Goal: Task Accomplishment & Management: Manage account settings

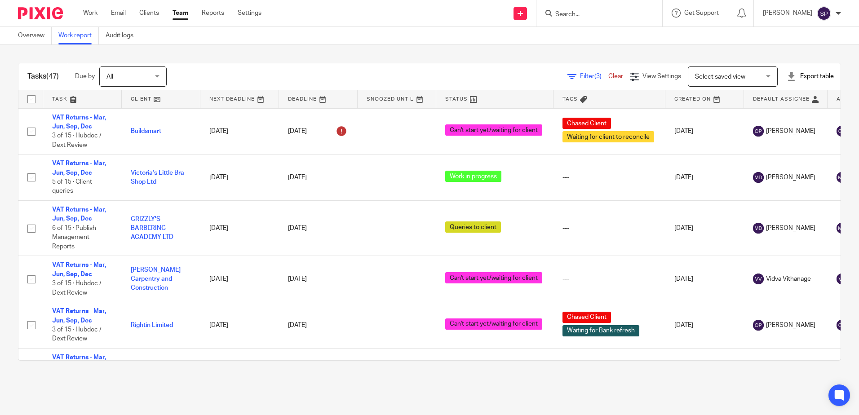
click at [580, 77] on span "Filter (3)" at bounding box center [594, 76] width 28 height 6
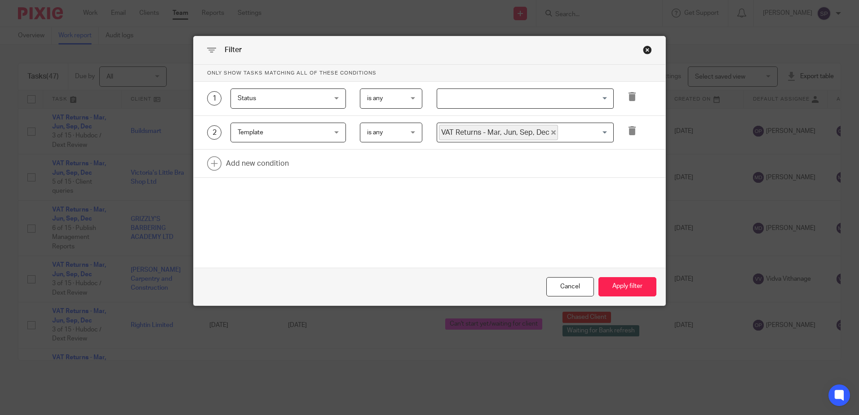
click at [484, 97] on input "Search for option" at bounding box center [523, 99] width 170 height 16
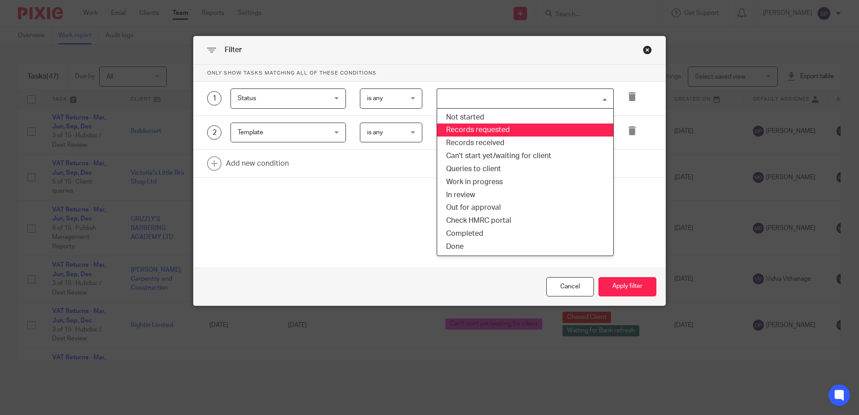
click at [470, 130] on li "Records requested" at bounding box center [525, 130] width 176 height 13
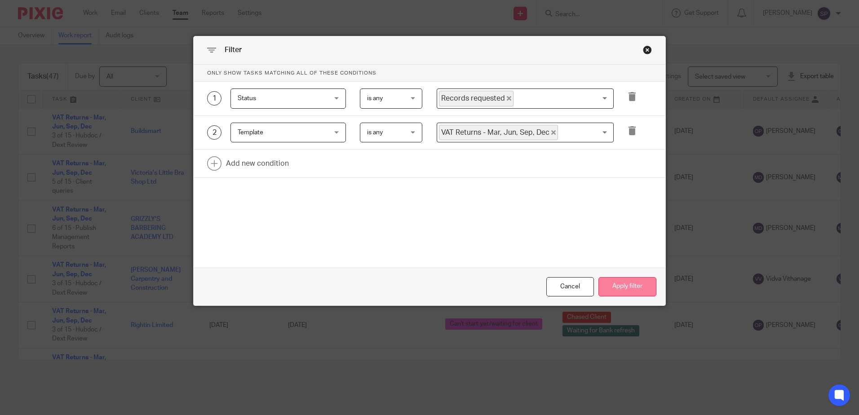
click at [606, 288] on button "Apply filter" at bounding box center [628, 286] width 58 height 19
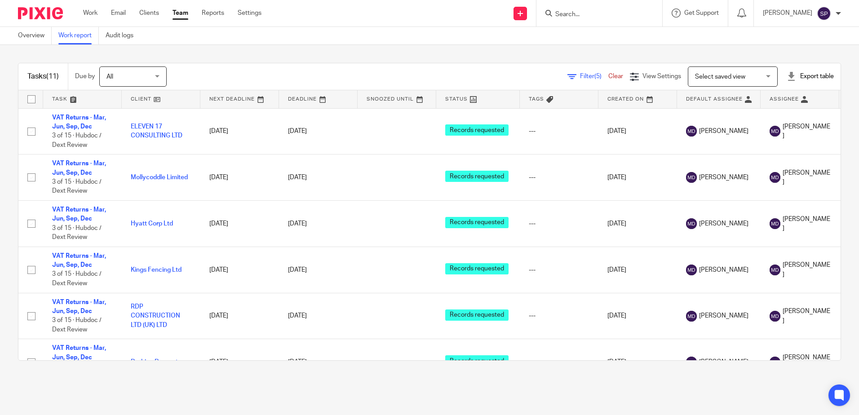
click at [580, 76] on span "Filter (5)" at bounding box center [594, 76] width 28 height 6
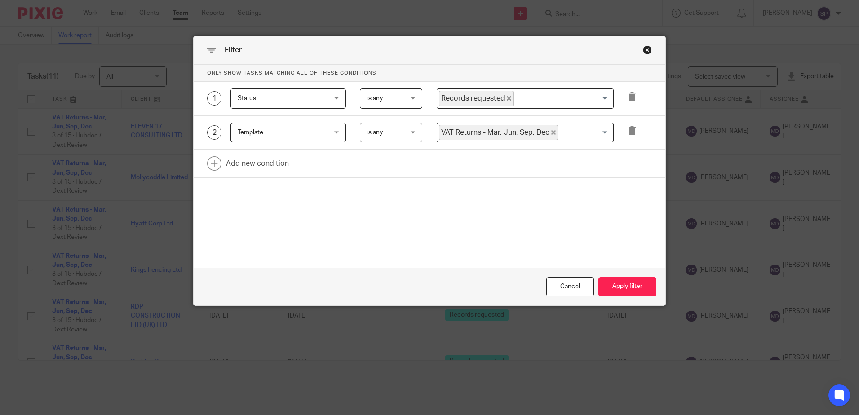
click at [507, 98] on icon "Deselect Records requested" at bounding box center [509, 98] width 4 height 4
click at [500, 98] on input "Search for option" at bounding box center [523, 99] width 170 height 16
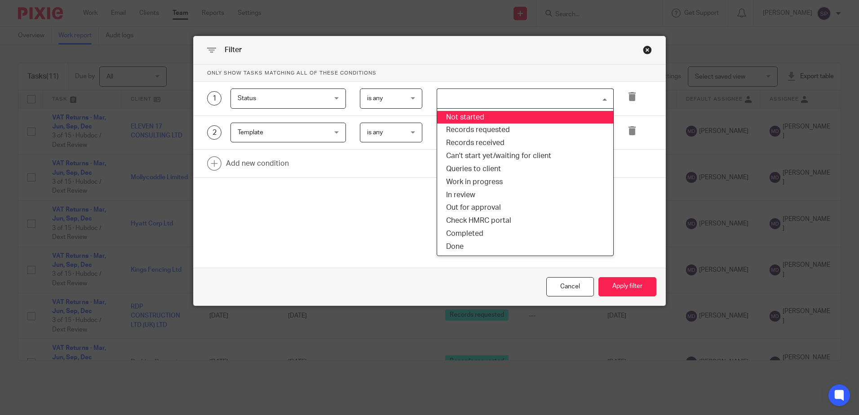
click at [485, 117] on li "Not started" at bounding box center [525, 117] width 176 height 13
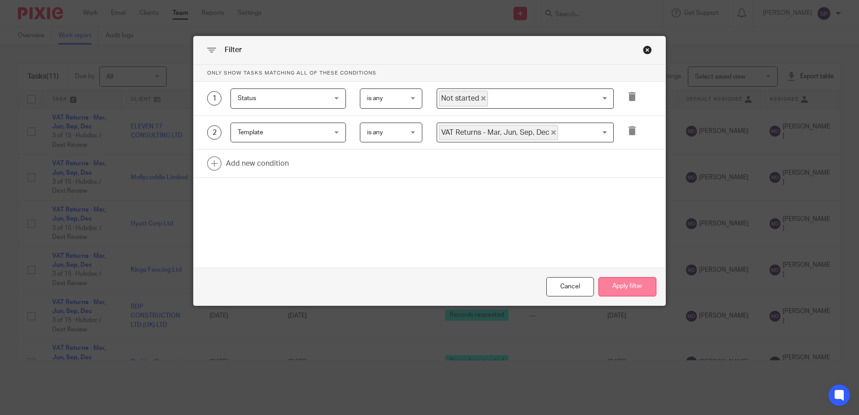
click at [646, 283] on button "Apply filter" at bounding box center [628, 286] width 58 height 19
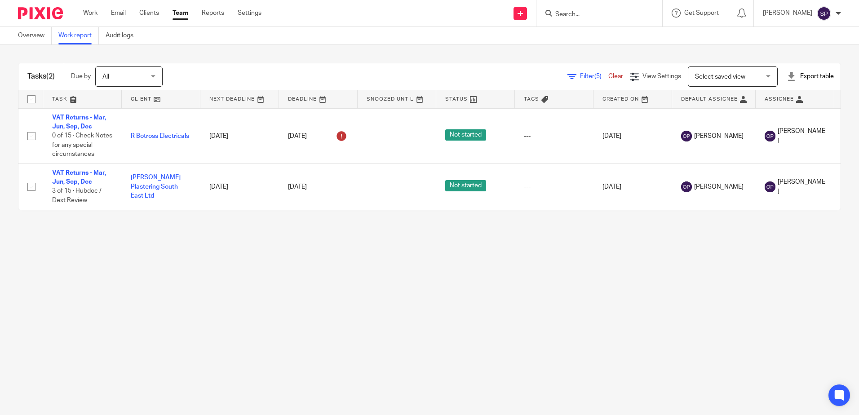
click at [568, 78] on icon at bounding box center [572, 76] width 9 height 9
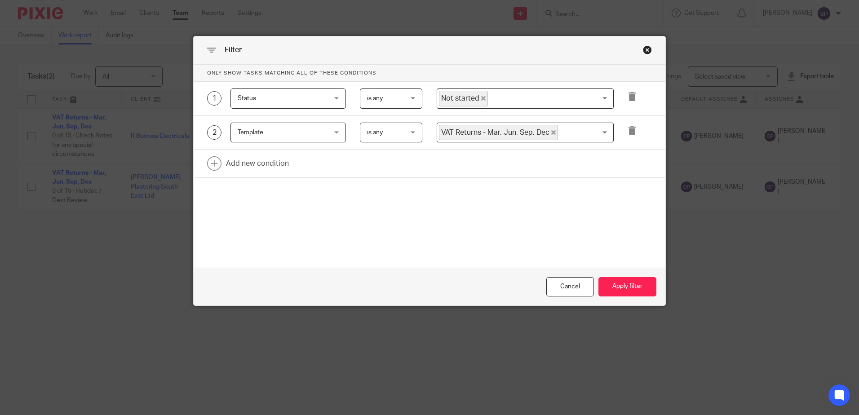
click at [481, 99] on icon "Deselect Not started" at bounding box center [483, 98] width 4 height 4
click at [479, 108] on div "Loading..." at bounding box center [525, 99] width 177 height 20
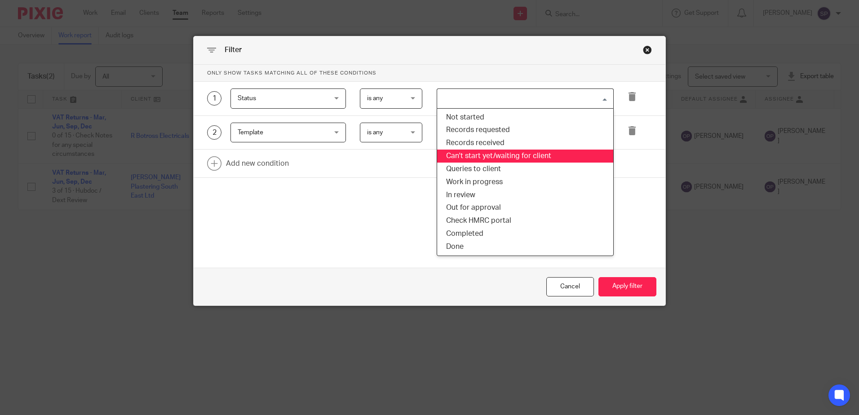
click at [472, 156] on li "Can't start yet/waiting for client" at bounding box center [525, 156] width 176 height 13
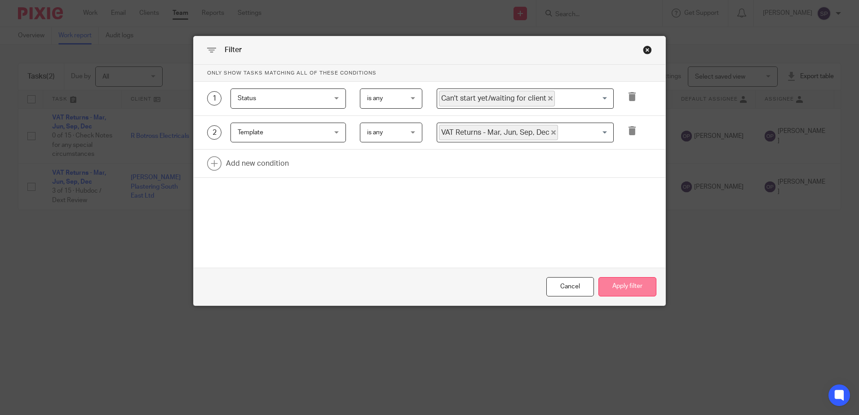
click at [612, 284] on button "Apply filter" at bounding box center [628, 286] width 58 height 19
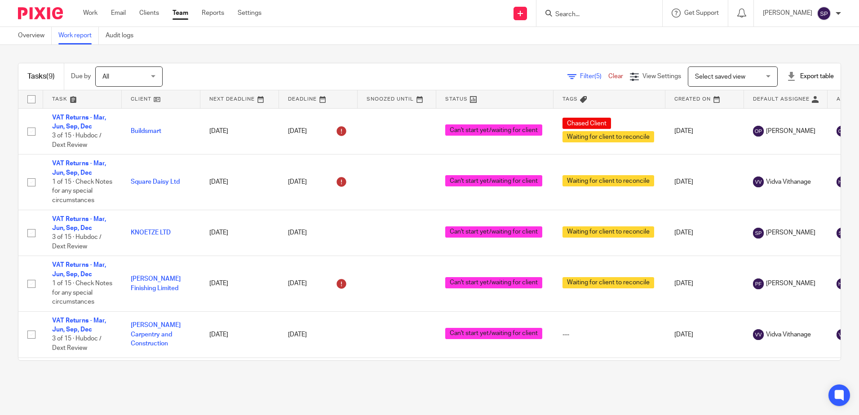
click at [568, 77] on link "Filter (5)" at bounding box center [588, 76] width 41 height 6
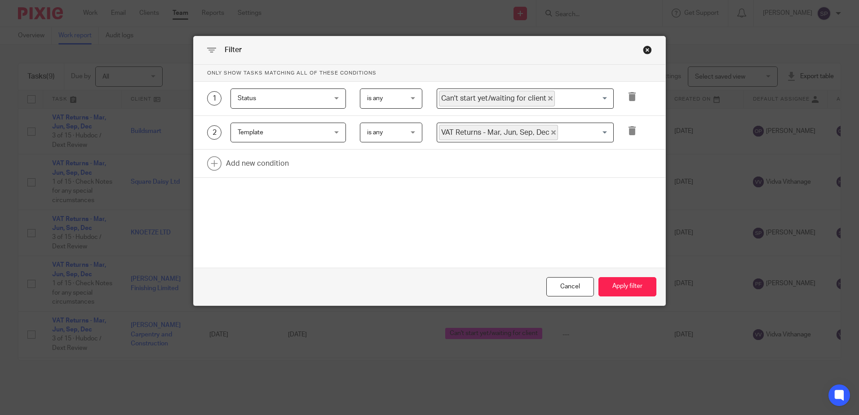
click at [548, 99] on icon "Deselect Can't start yet/waiting for client" at bounding box center [550, 98] width 4 height 4
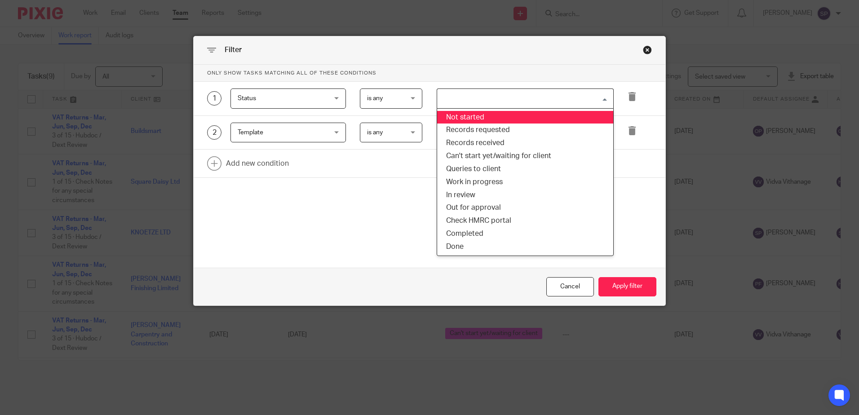
click at [543, 99] on input "Search for option" at bounding box center [523, 99] width 170 height 16
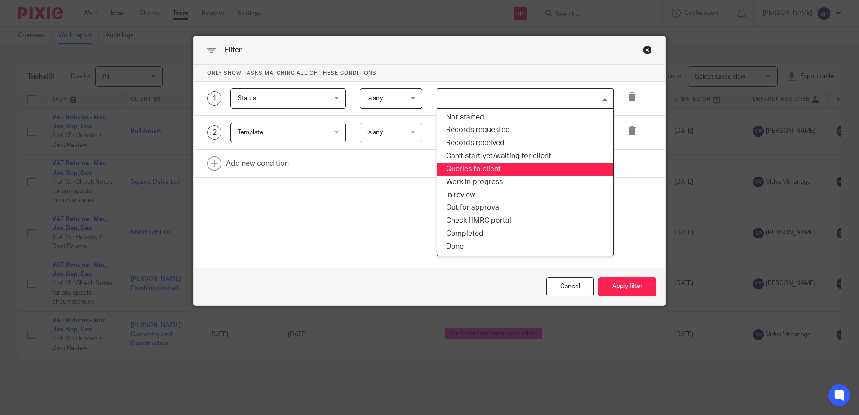
click at [480, 167] on li "Queries to client" at bounding box center [525, 169] width 176 height 13
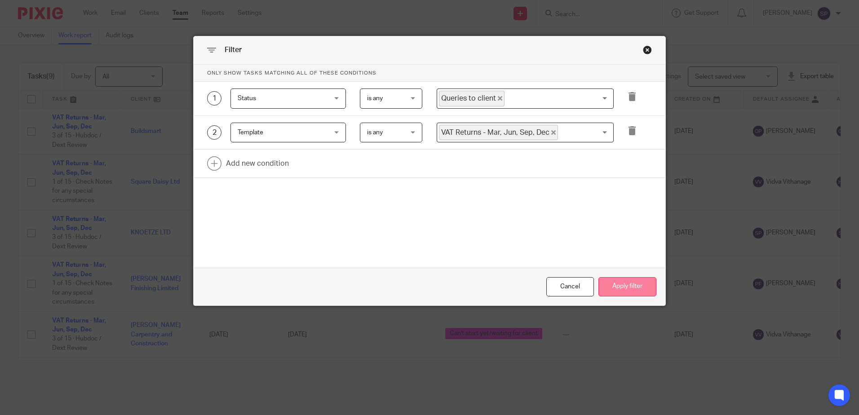
click at [635, 283] on button "Apply filter" at bounding box center [628, 286] width 58 height 19
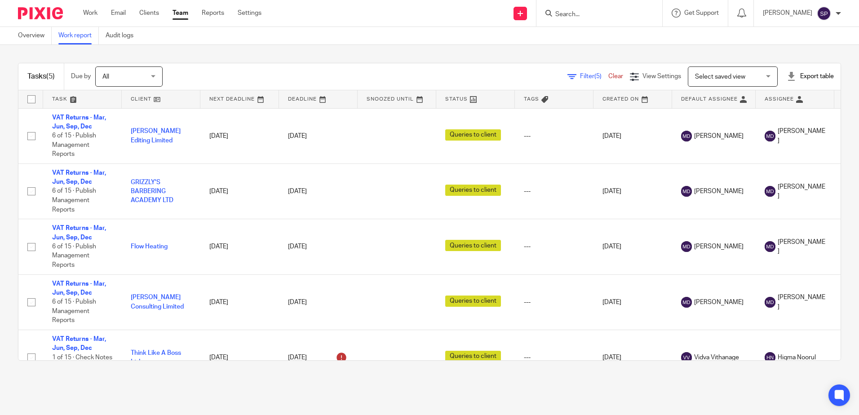
click at [580, 76] on span "Filter (5)" at bounding box center [594, 76] width 28 height 6
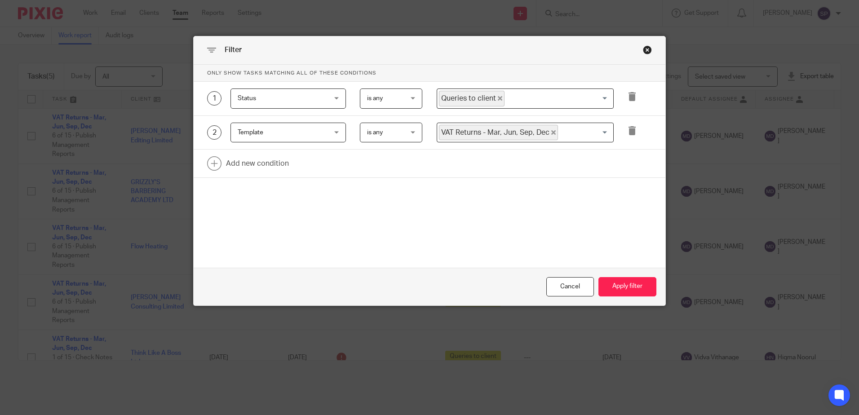
click at [498, 98] on icon "Deselect Queries to client" at bounding box center [500, 98] width 4 height 4
click at [497, 98] on input "Search for option" at bounding box center [523, 99] width 170 height 16
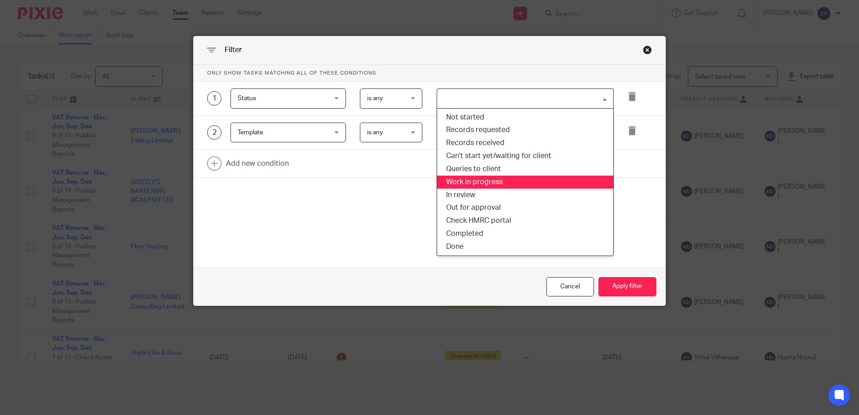
click at [468, 184] on li "Work in progress" at bounding box center [525, 182] width 176 height 13
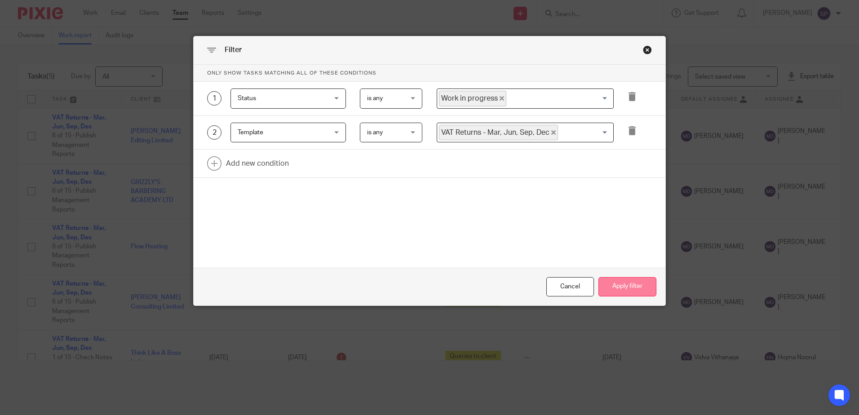
click at [618, 286] on button "Apply filter" at bounding box center [628, 286] width 58 height 19
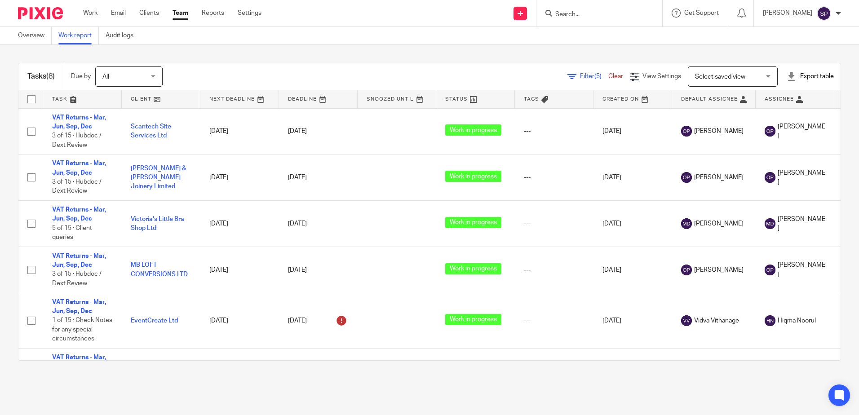
click at [580, 75] on span "Filter (5)" at bounding box center [594, 76] width 28 height 6
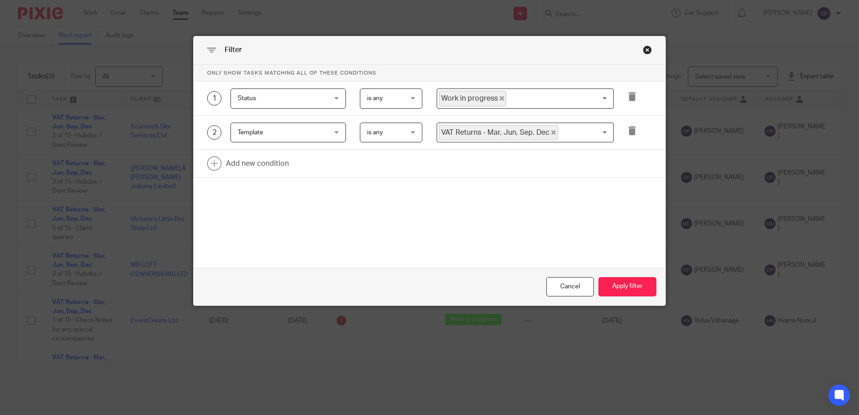
click at [500, 98] on icon "Deselect Work in progress" at bounding box center [502, 98] width 4 height 4
click at [498, 98] on input "Search for option" at bounding box center [523, 99] width 170 height 16
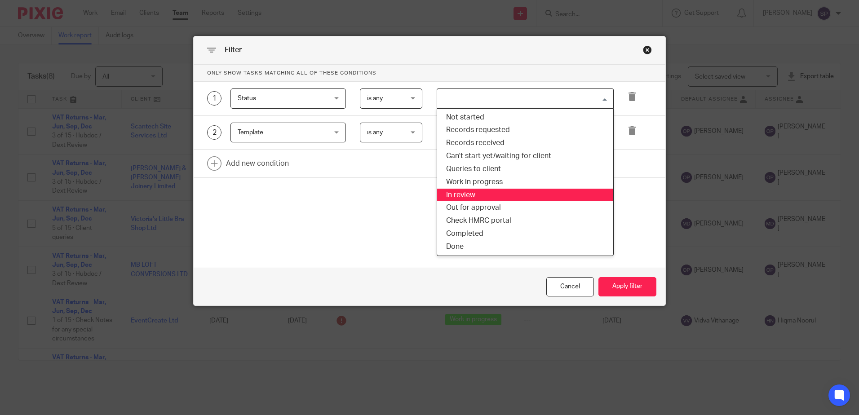
click at [478, 190] on li "In review" at bounding box center [525, 195] width 176 height 13
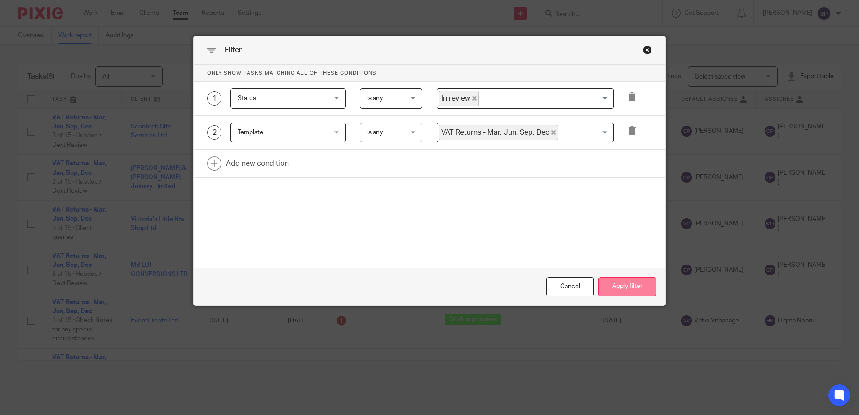
click at [614, 284] on button "Apply filter" at bounding box center [628, 286] width 58 height 19
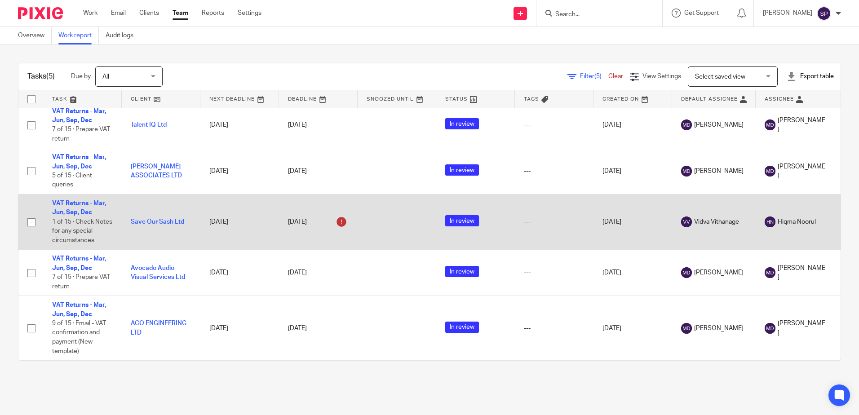
scroll to position [13, 0]
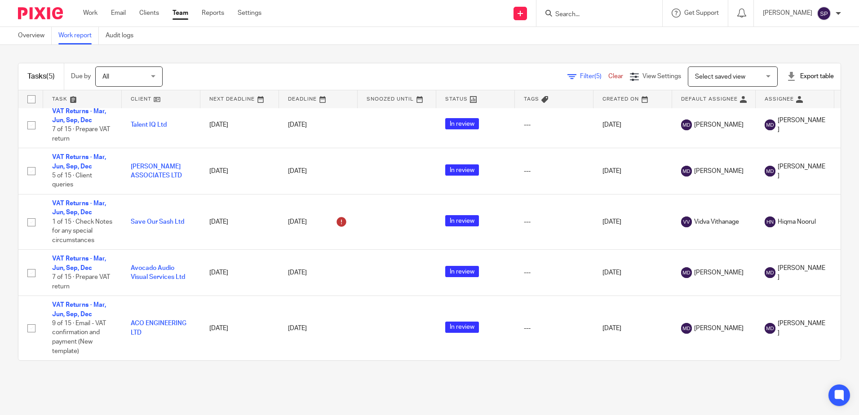
click at [580, 77] on span "Filter (5)" at bounding box center [594, 76] width 28 height 6
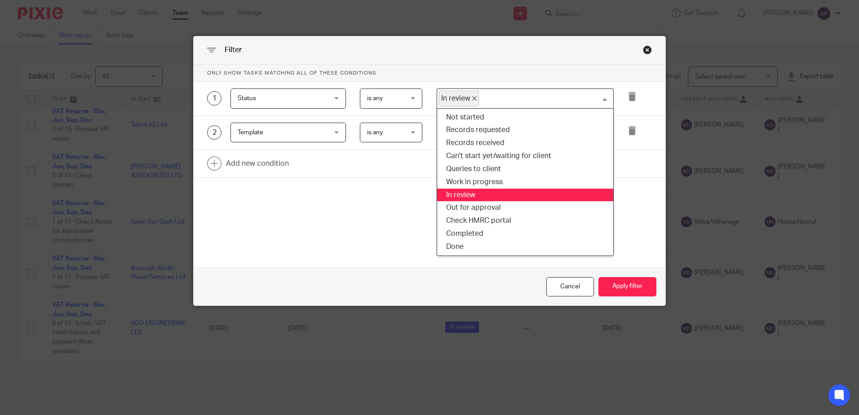
click at [474, 98] on span "In review" at bounding box center [459, 99] width 40 height 16
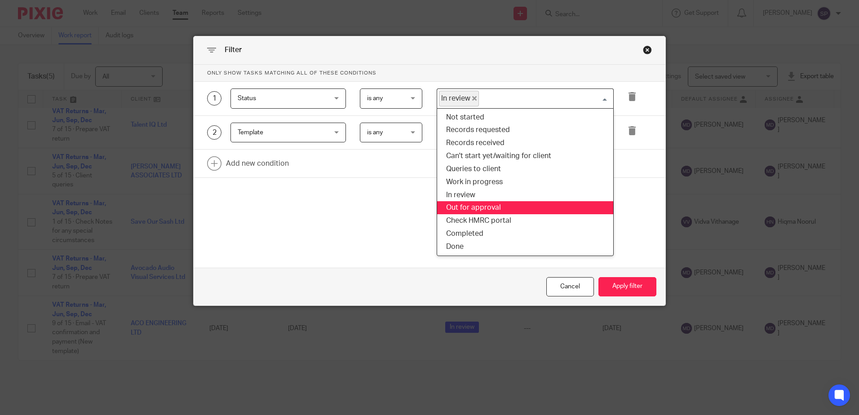
click at [470, 206] on li "Out for approval" at bounding box center [525, 207] width 176 height 13
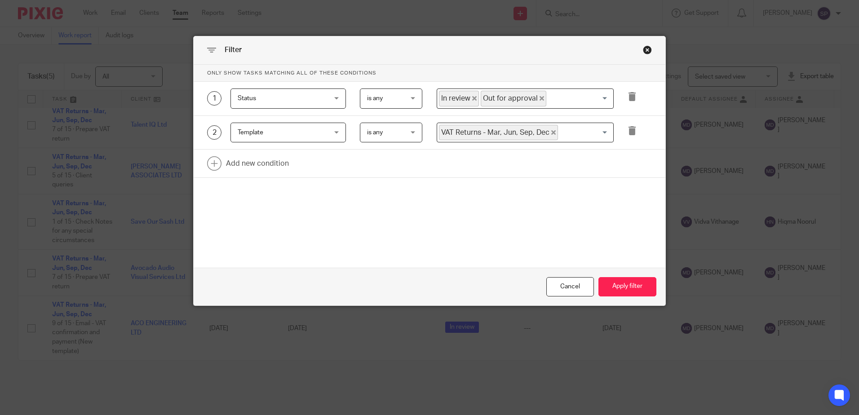
click at [471, 96] on span "In review" at bounding box center [459, 99] width 40 height 16
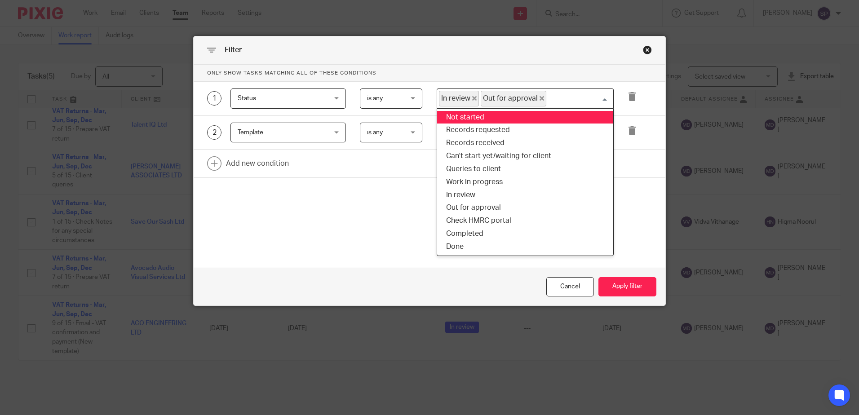
click at [472, 97] on icon "Deselect In review" at bounding box center [474, 98] width 4 height 4
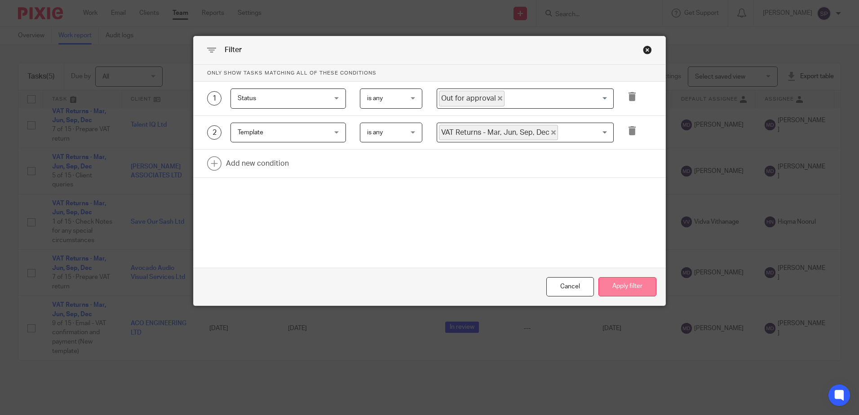
click at [619, 285] on button "Apply filter" at bounding box center [628, 286] width 58 height 19
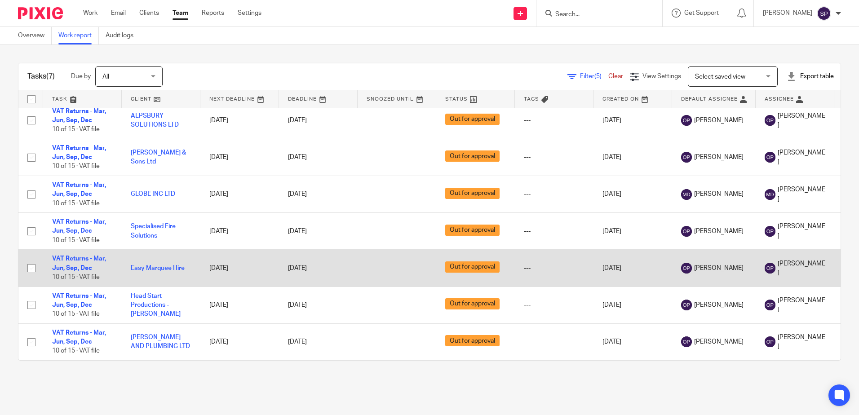
scroll to position [13, 0]
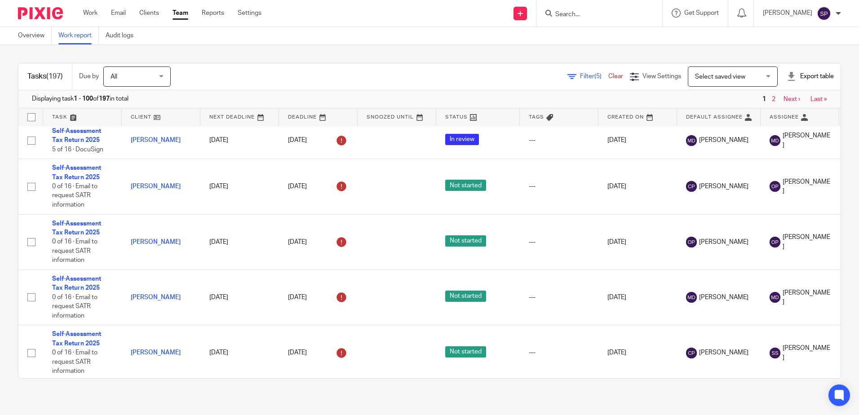
scroll to position [180, 0]
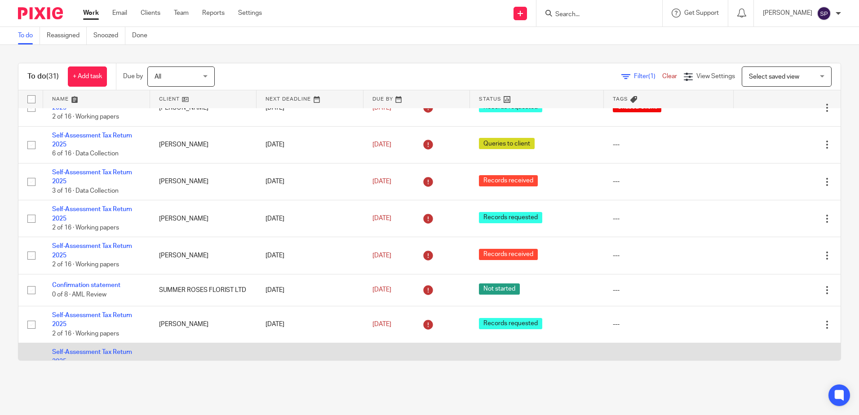
scroll to position [629, 0]
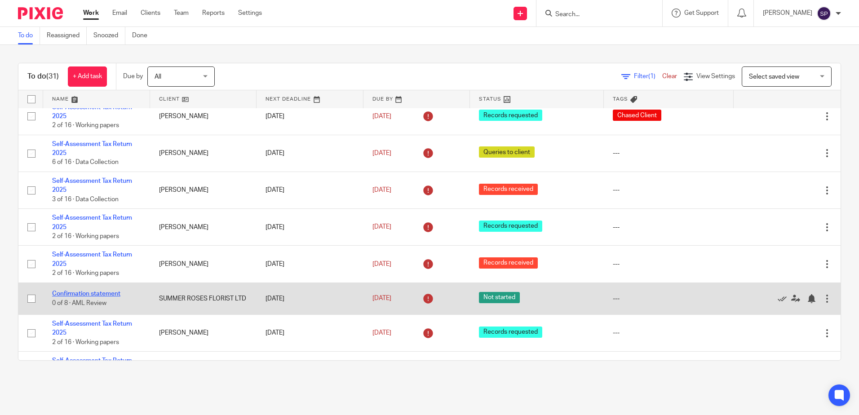
click at [92, 291] on link "Confirmation statement" at bounding box center [86, 294] width 68 height 6
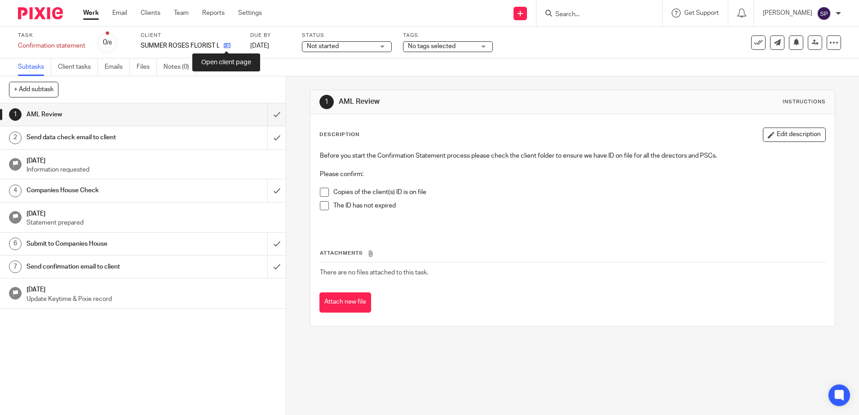
click at [228, 46] on icon at bounding box center [227, 45] width 7 height 7
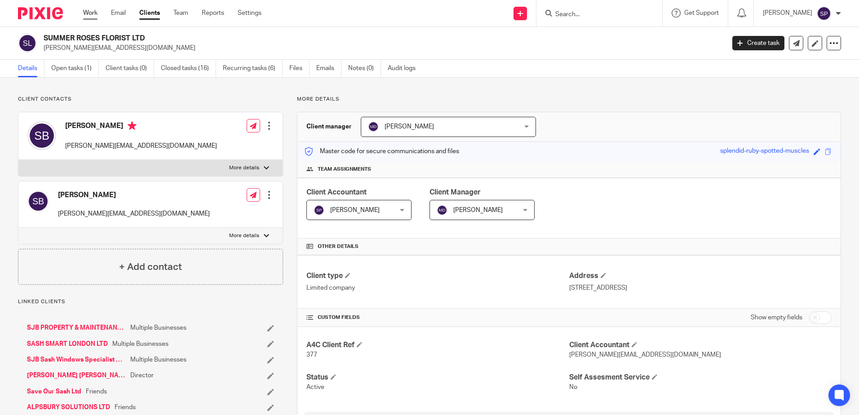
click at [91, 11] on link "Work" at bounding box center [90, 13] width 14 height 9
